Goal: Task Accomplishment & Management: Manage account settings

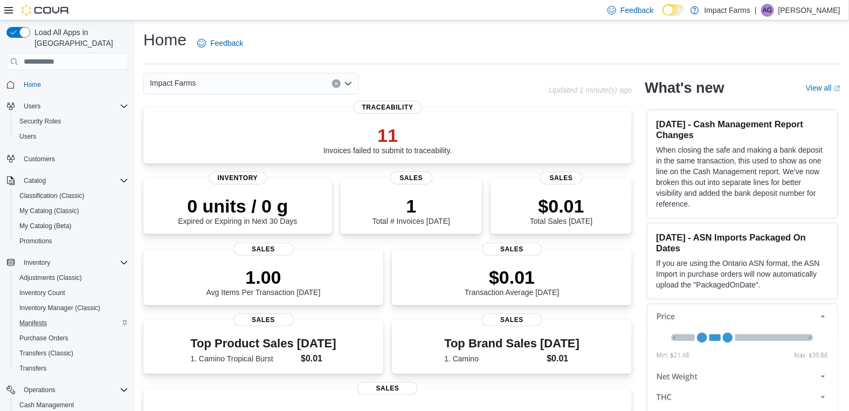
click at [54, 316] on div "Manifests" at bounding box center [71, 322] width 113 height 13
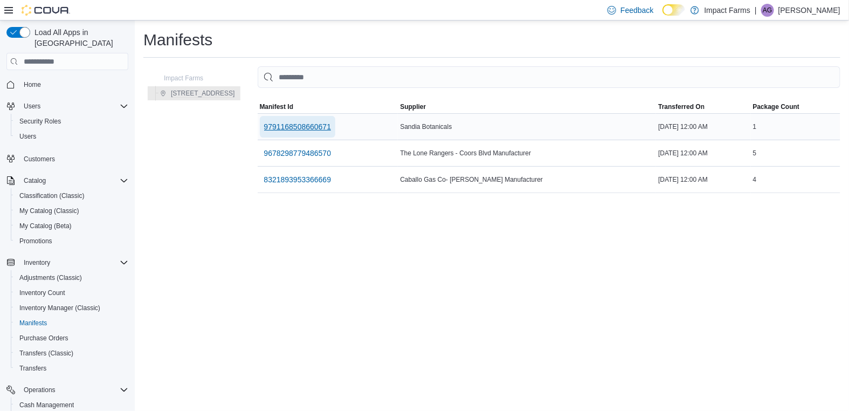
click at [314, 127] on span "9791168508660671" at bounding box center [297, 126] width 67 height 11
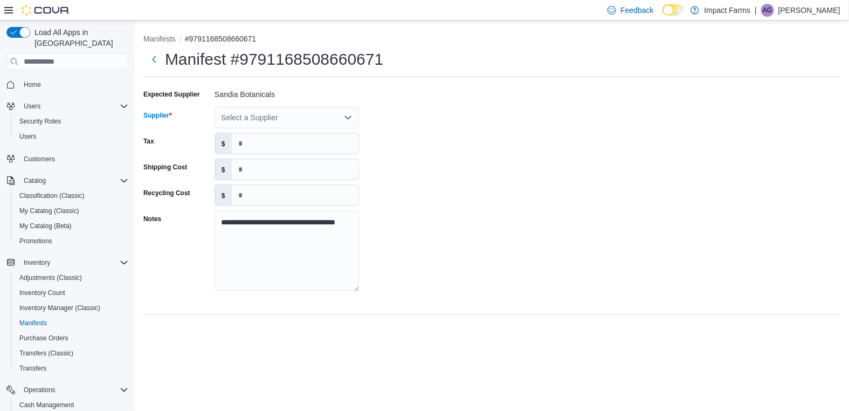
click at [315, 119] on div "Select a Supplier" at bounding box center [287, 118] width 144 height 22
type input "***"
click at [290, 135] on span "Hon eyHole Cannabis Co" at bounding box center [293, 135] width 119 height 11
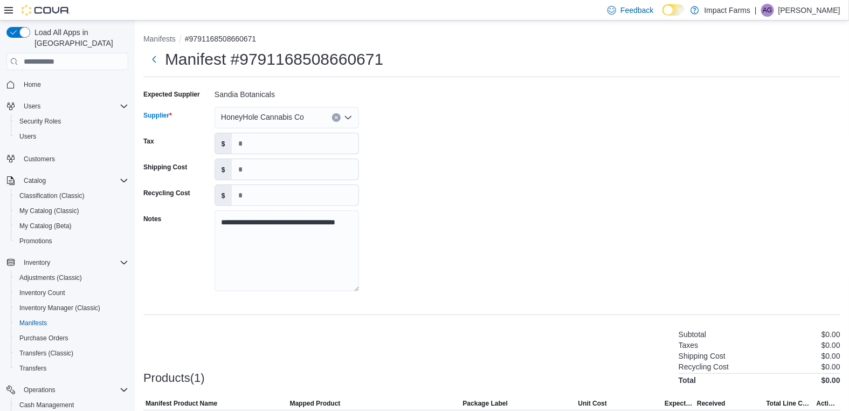
scroll to position [68, 0]
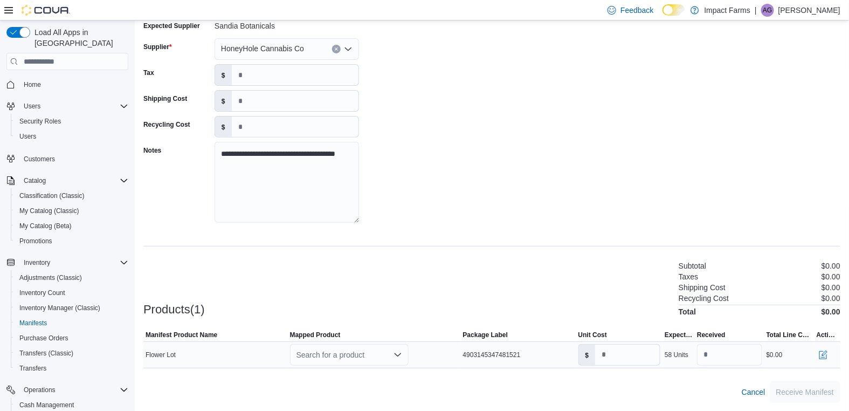
click at [375, 358] on div "Search for a product" at bounding box center [349, 355] width 119 height 22
type input "****"
click at [328, 334] on span "Rain bow Guava" at bounding box center [332, 335] width 47 height 8
type input "******"
click at [719, 359] on input "**" at bounding box center [721, 355] width 47 height 20
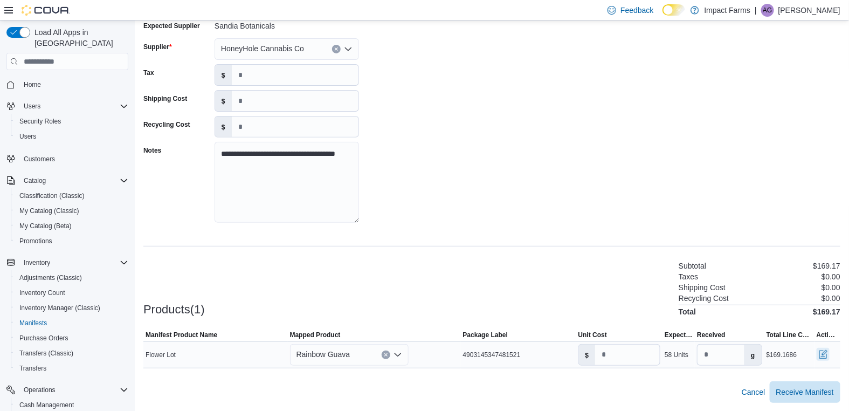
click at [823, 356] on button "button" at bounding box center [823, 354] width 13 height 13
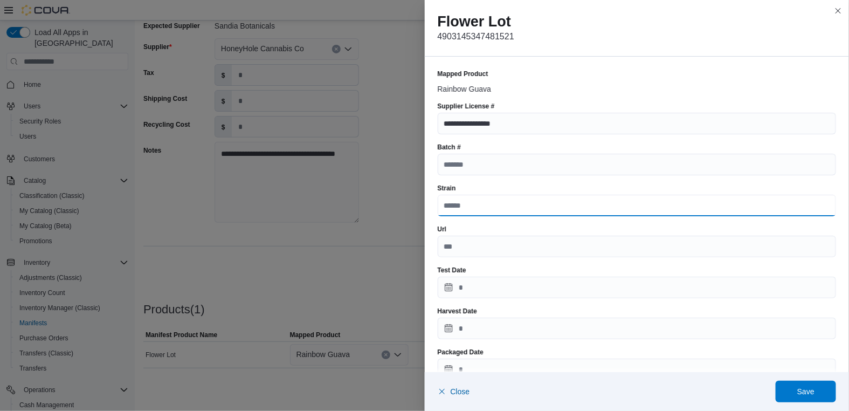
click at [522, 210] on input "Strain" at bounding box center [637, 206] width 399 height 22
type input "**********"
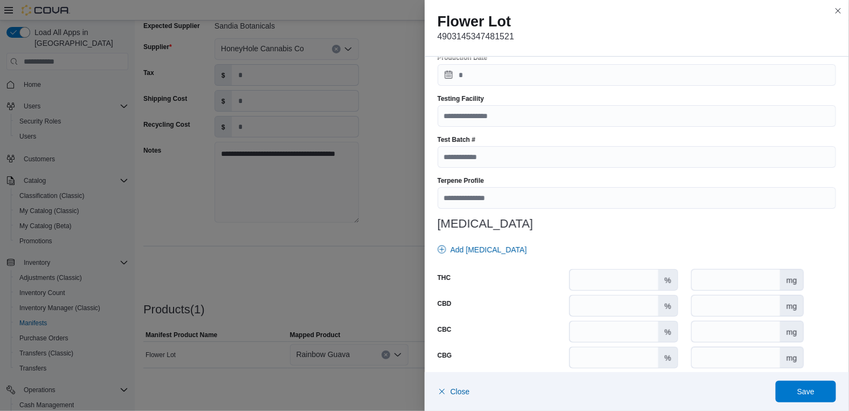
scroll to position [551, 0]
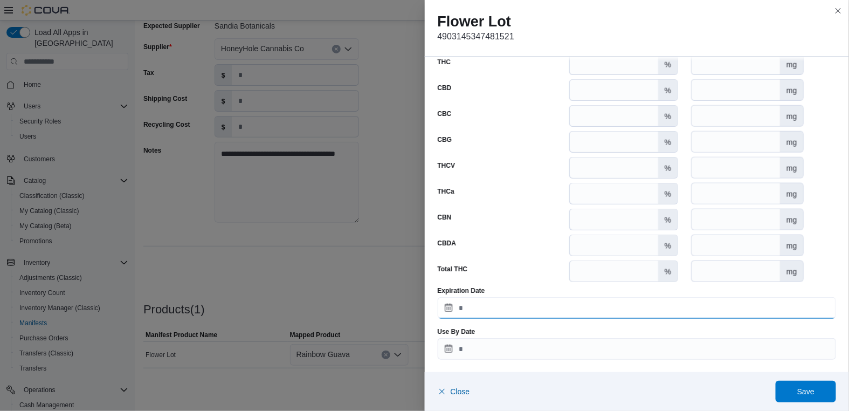
click at [491, 304] on input "Expiration Date" at bounding box center [637, 308] width 399 height 22
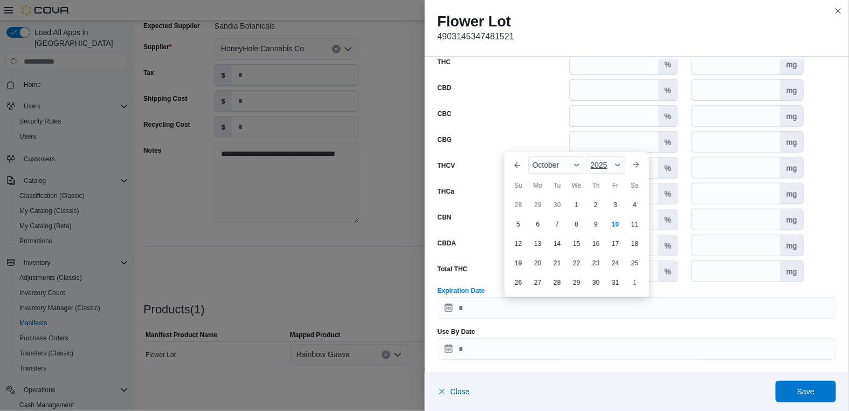
click at [618, 164] on span "Button. Open the year selector. 2025 is currently selected." at bounding box center [618, 165] width 6 height 6
click at [608, 224] on div "2026" at bounding box center [614, 224] width 50 height 13
click at [602, 224] on div "8" at bounding box center [596, 224] width 19 height 19
type input "**********"
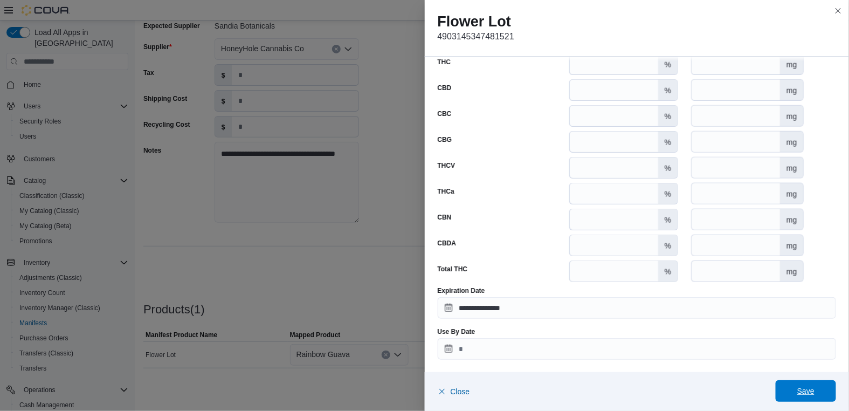
click at [809, 395] on span "Save" at bounding box center [805, 391] width 17 height 11
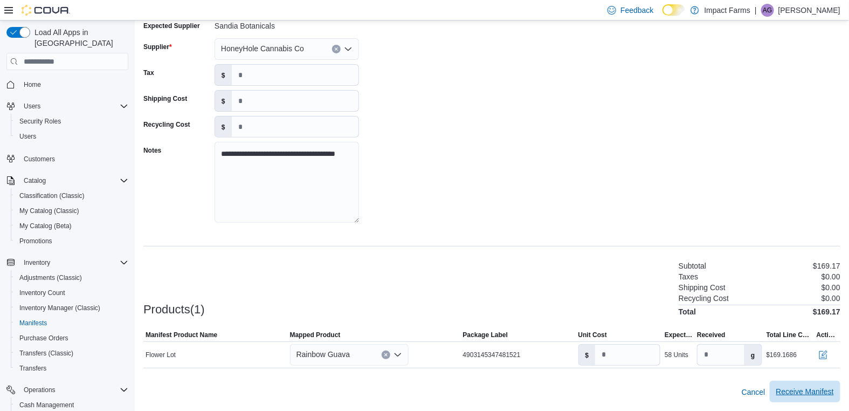
click at [794, 384] on span "Receive Manifest" at bounding box center [805, 392] width 58 height 22
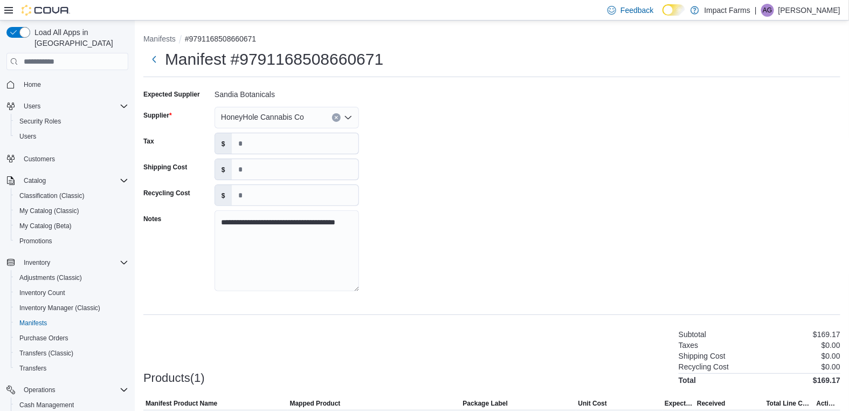
scroll to position [68, 0]
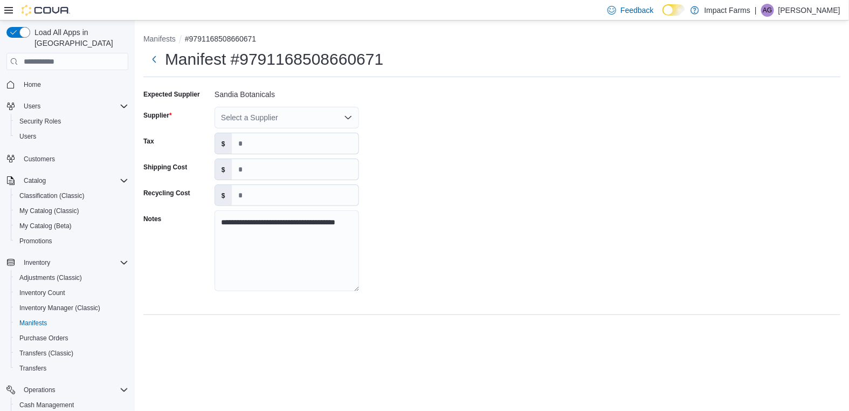
click at [331, 126] on div "Select a Supplier" at bounding box center [287, 118] width 144 height 22
type input "***"
click at [286, 133] on span "Hon eyHole Cannabis Co" at bounding box center [293, 135] width 119 height 11
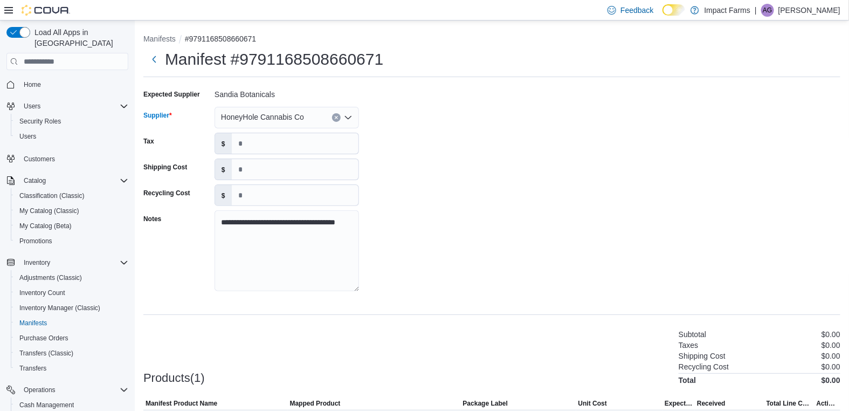
scroll to position [68, 0]
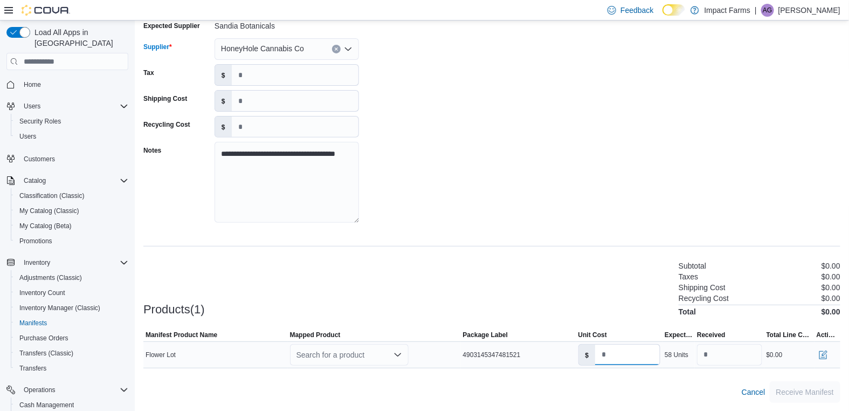
click at [635, 352] on input "*" at bounding box center [627, 355] width 65 height 20
click at [395, 350] on icon "Open list of options" at bounding box center [398, 354] width 9 height 9
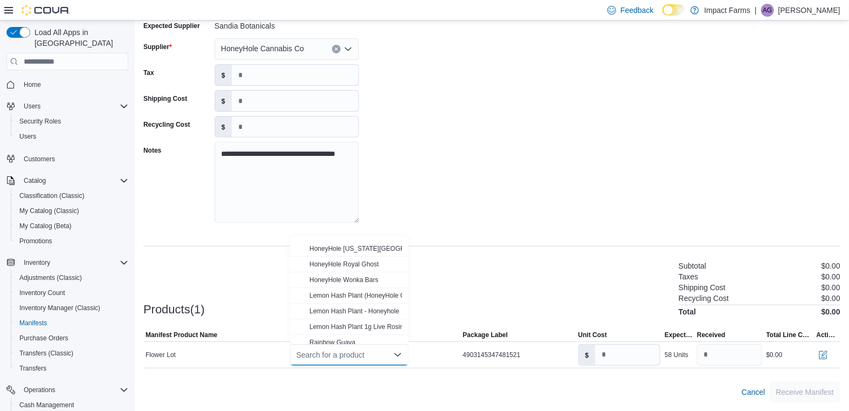
scroll to position [115, 0]
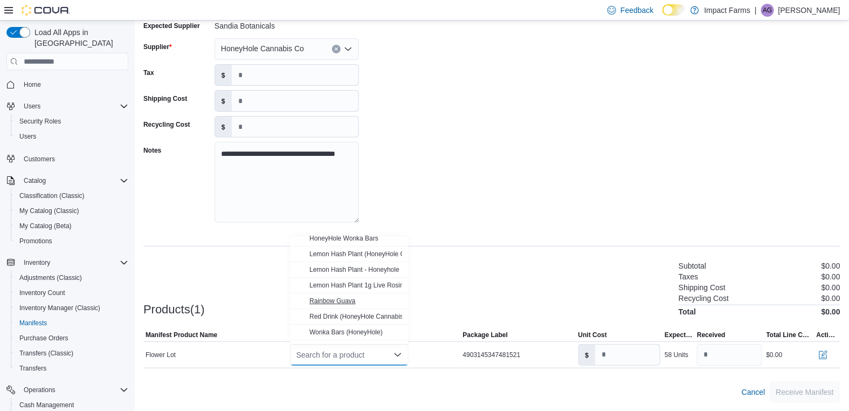
click at [368, 300] on div "Rainbow Guava" at bounding box center [355, 301] width 93 height 9
type input "******"
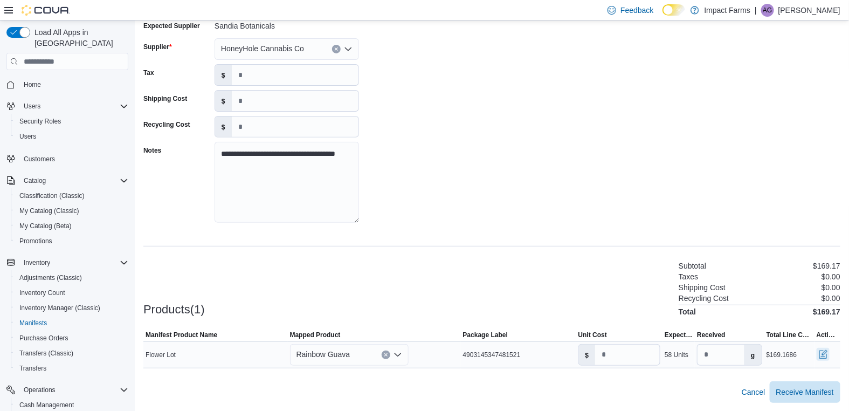
click at [824, 354] on button "button" at bounding box center [823, 354] width 13 height 13
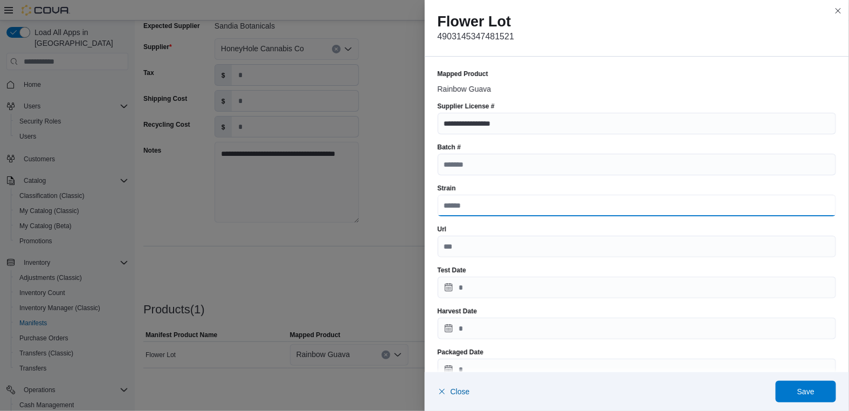
click at [575, 205] on input "Strain" at bounding box center [637, 206] width 399 height 22
type input "**********"
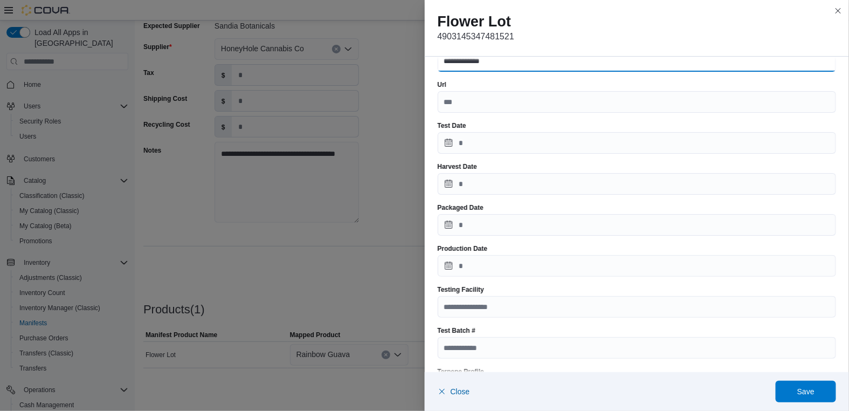
scroll to position [551, 0]
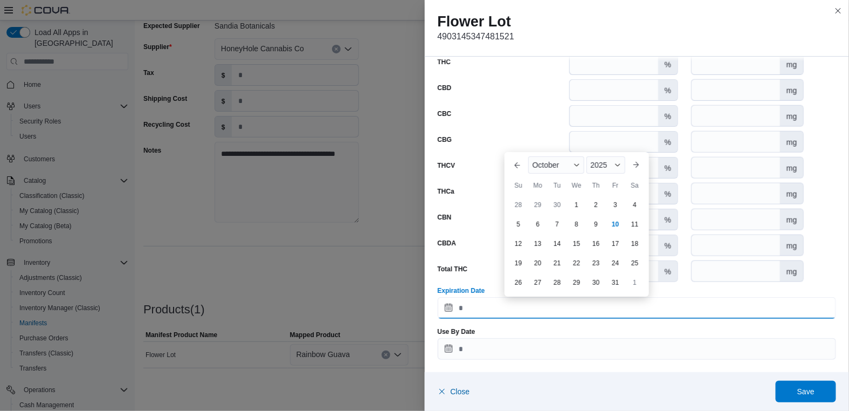
click at [541, 308] on input "Expiration Date" at bounding box center [637, 308] width 399 height 22
click at [613, 166] on div "2025" at bounding box center [606, 164] width 39 height 17
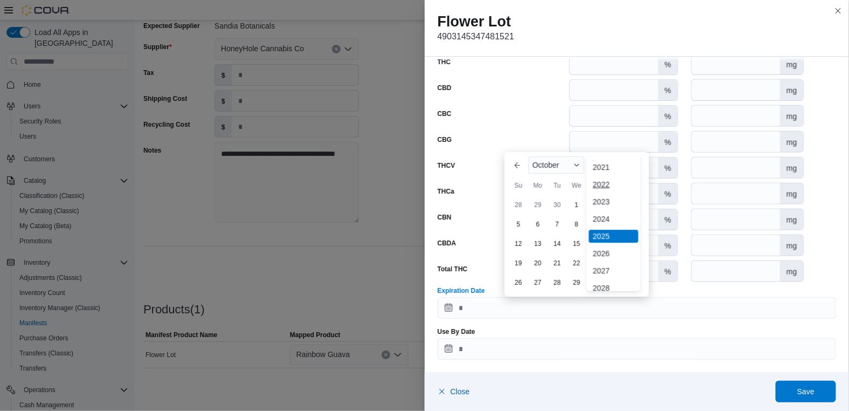
scroll to position [63, 0]
click at [604, 240] on div "2026" at bounding box center [614, 242] width 50 height 13
click at [591, 223] on div "8" at bounding box center [596, 224] width 19 height 19
type input "**********"
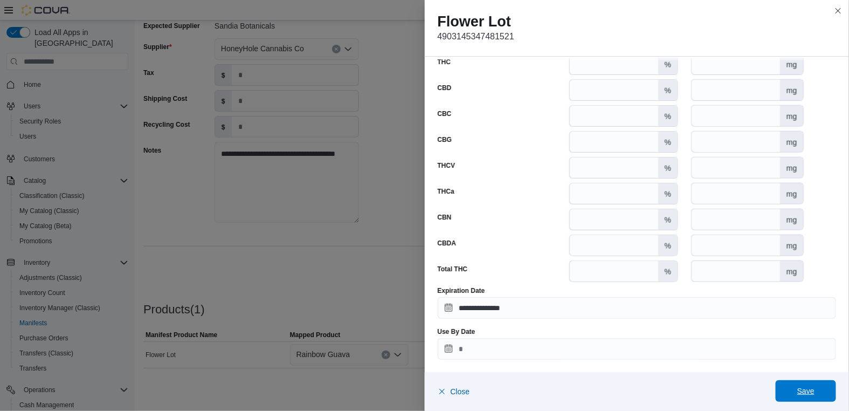
click at [809, 394] on span "Save" at bounding box center [805, 391] width 17 height 11
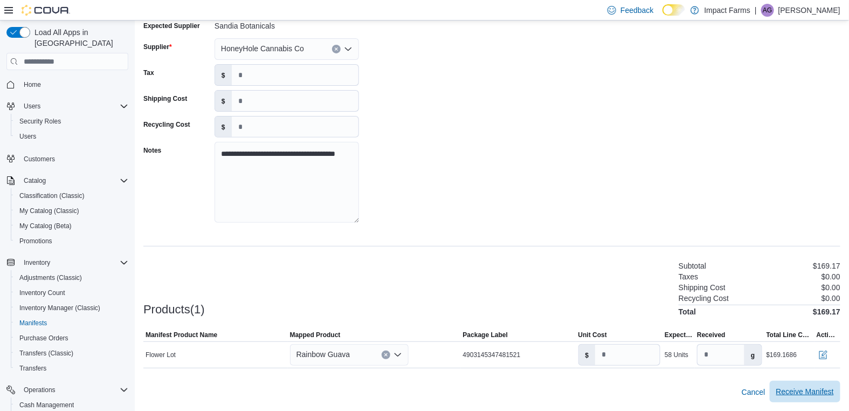
click at [810, 387] on span "Receive Manifest" at bounding box center [805, 391] width 58 height 11
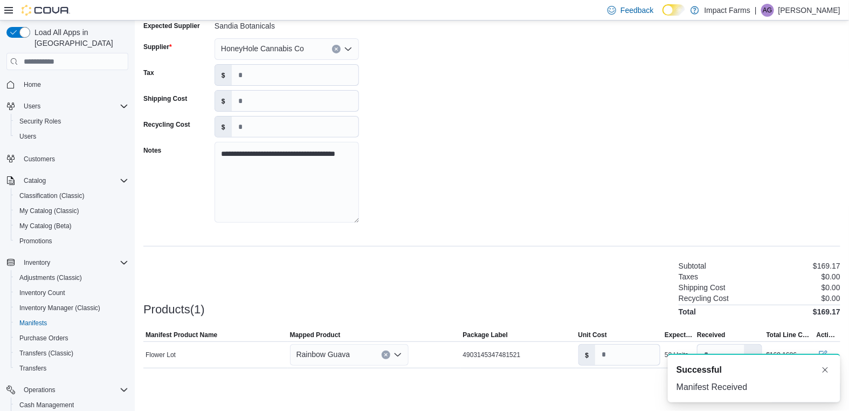
scroll to position [0, 0]
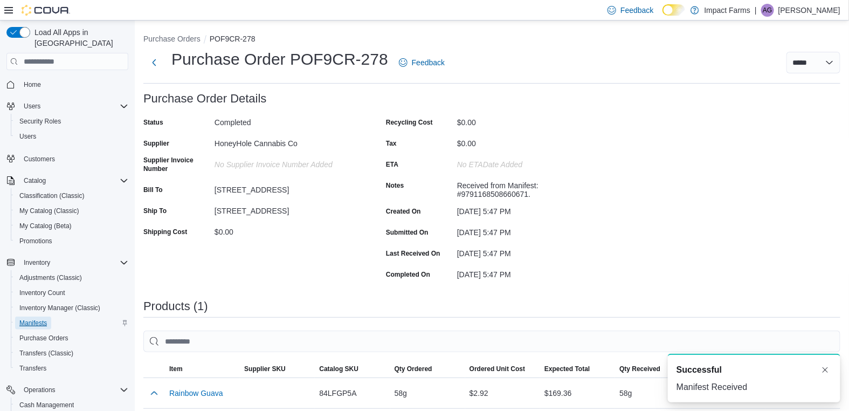
click at [45, 319] on span "Manifests" at bounding box center [32, 323] width 27 height 9
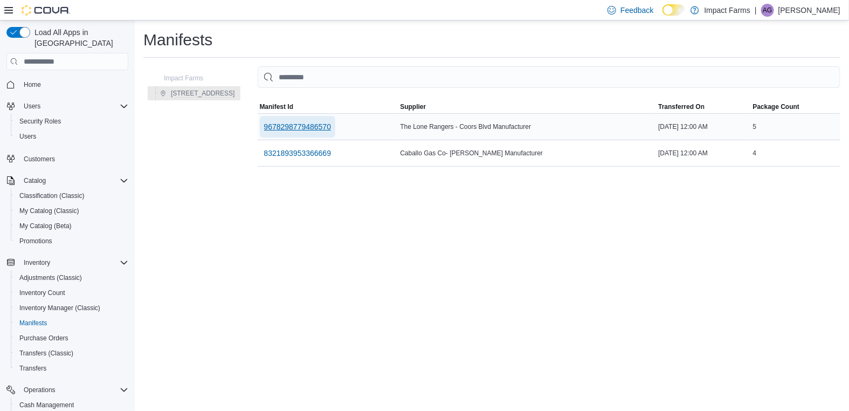
click at [314, 125] on span "9678298779486570" at bounding box center [297, 126] width 67 height 11
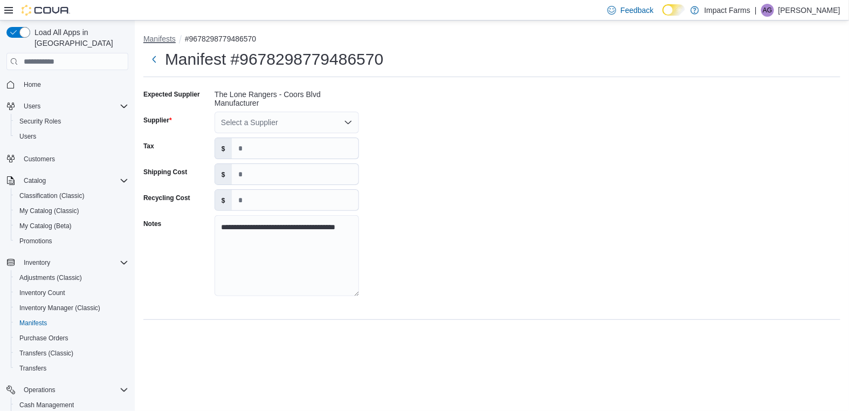
click at [163, 37] on button "Manifests" at bounding box center [159, 39] width 32 height 9
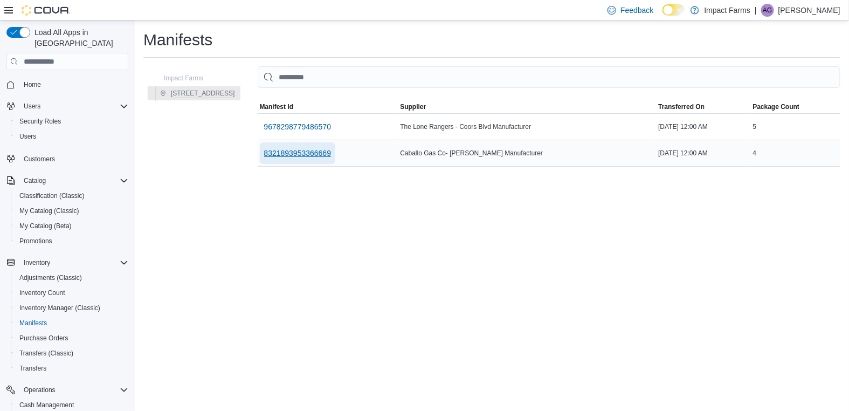
click at [290, 153] on span "8321893953366669" at bounding box center [297, 153] width 67 height 11
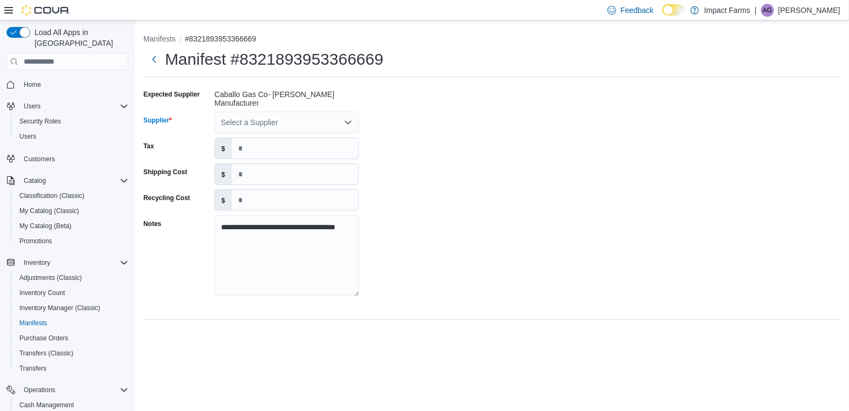
click at [345, 118] on icon "Open list of options" at bounding box center [348, 122] width 9 height 9
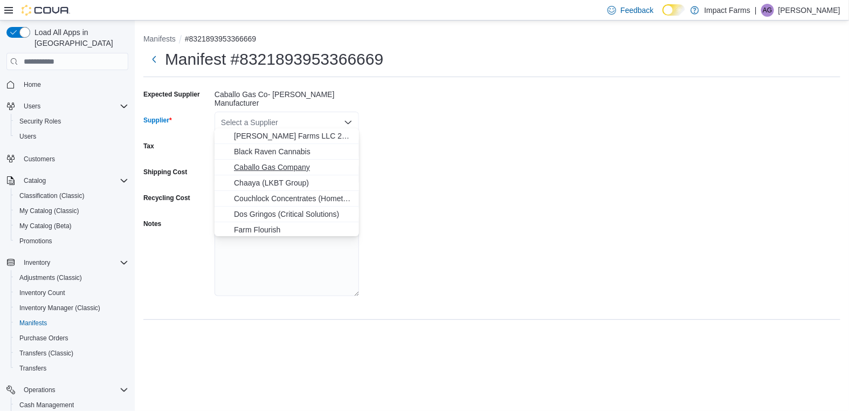
click at [308, 166] on span "Caballo Gas Company" at bounding box center [293, 167] width 119 height 11
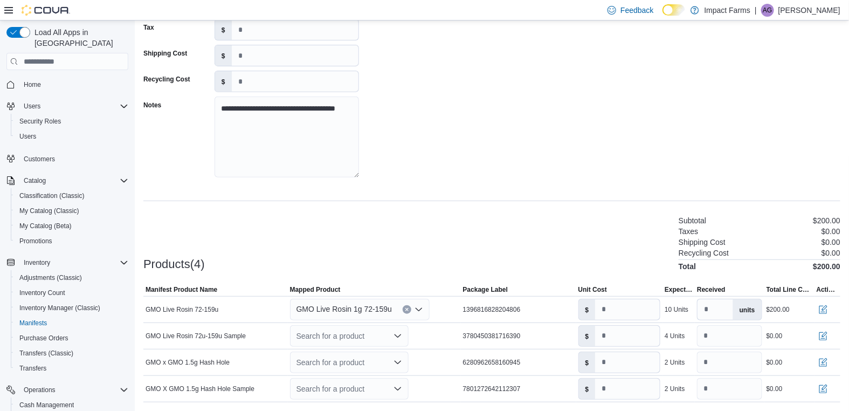
scroll to position [147, 0]
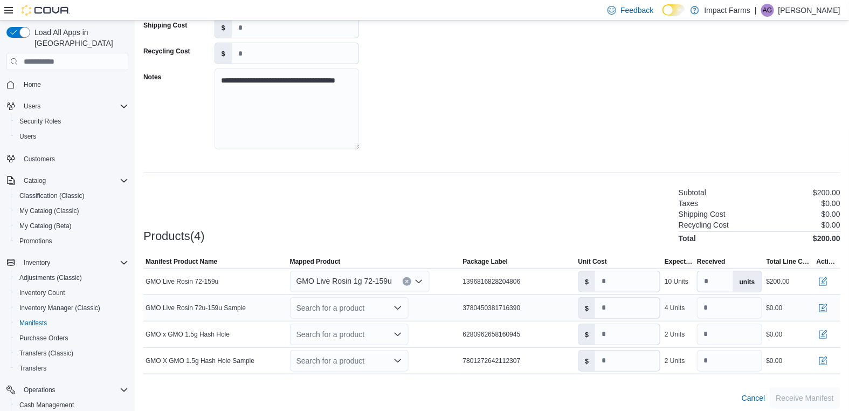
click at [393, 297] on div "Search for a product" at bounding box center [349, 308] width 119 height 22
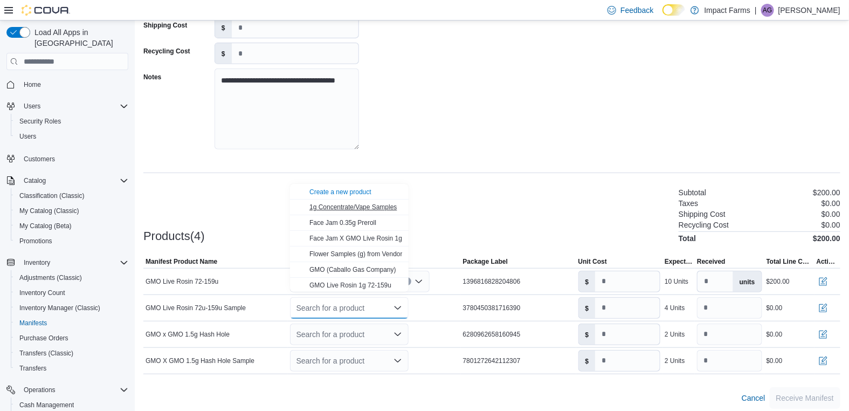
click at [365, 201] on button "1g Concentrate/Vape Samples" at bounding box center [349, 207] width 119 height 16
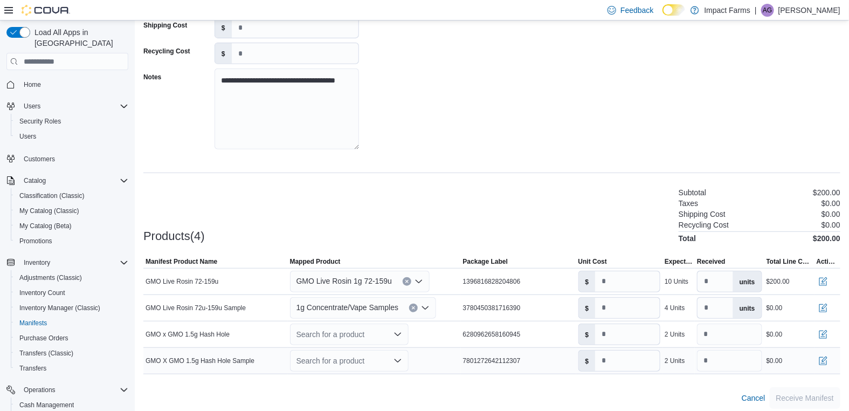
click at [389, 355] on div "Search for a product" at bounding box center [349, 361] width 119 height 22
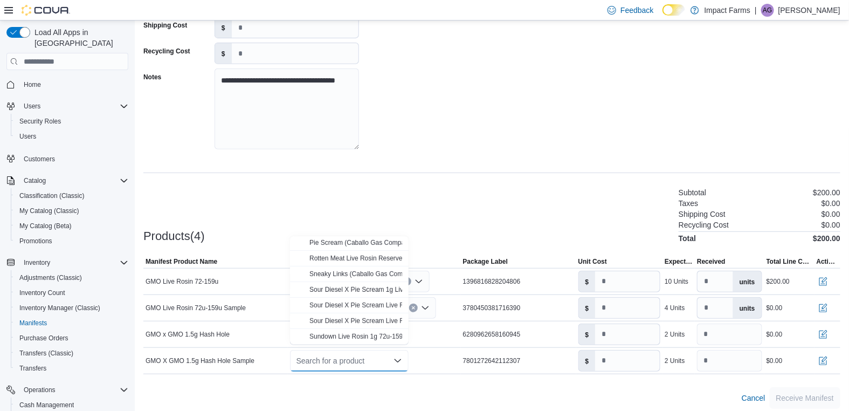
scroll to position [0, 0]
click at [362, 256] on span "1g Concentrate/Vape Samples" at bounding box center [352, 260] width 87 height 8
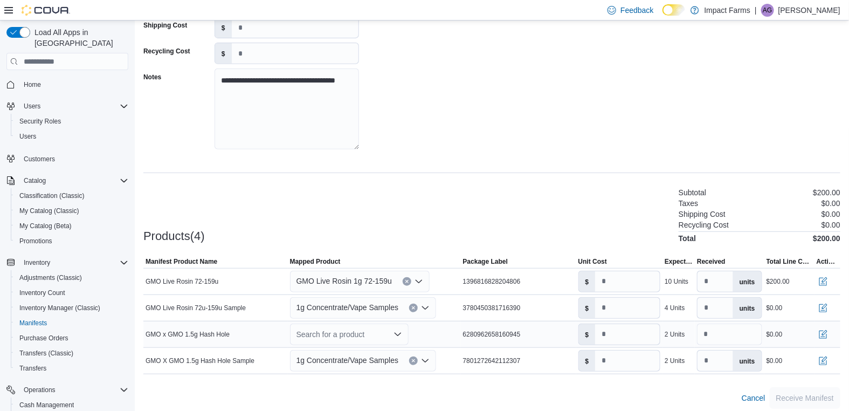
click at [394, 330] on icon "Open list of options" at bounding box center [398, 334] width 9 height 9
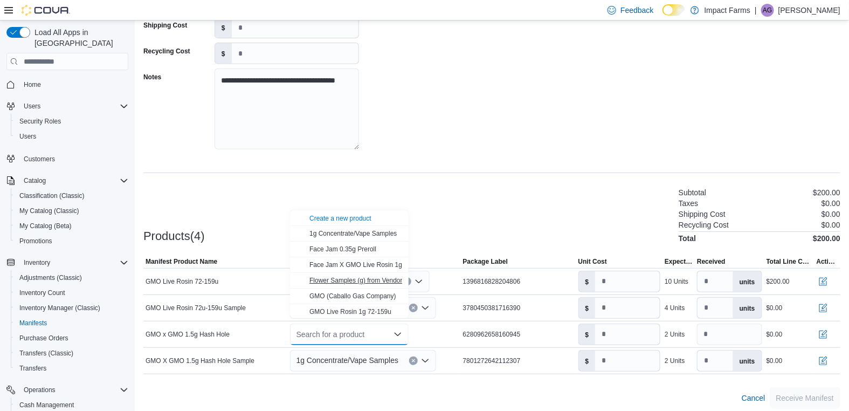
click at [363, 277] on span "Flower Samples (g) from Vendors" at bounding box center [357, 281] width 97 height 8
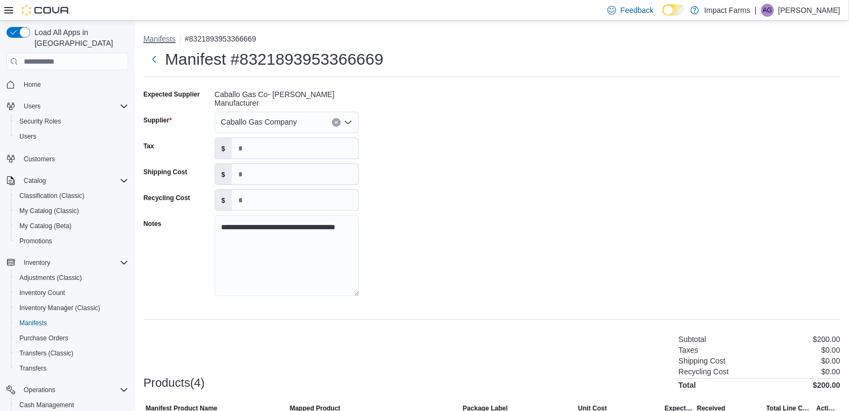
click at [157, 36] on button "Manifests" at bounding box center [159, 39] width 32 height 9
